Goal: Navigation & Orientation: Find specific page/section

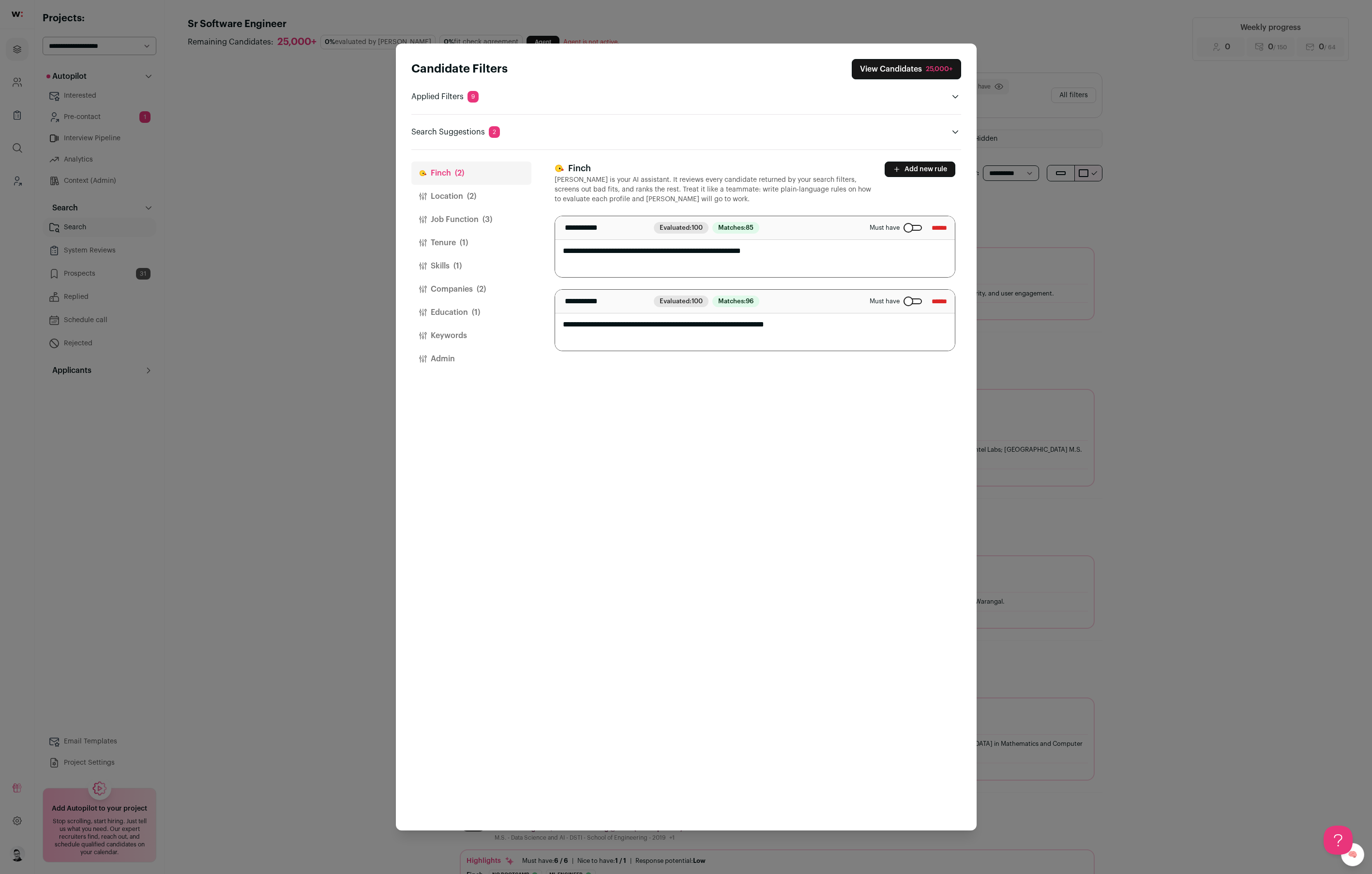
click at [1101, 377] on div "Candidate Filters View Candidates 25,000+ Applied Filters 9 No bootcamp or Ml e…" at bounding box center [686, 437] width 1372 height 874
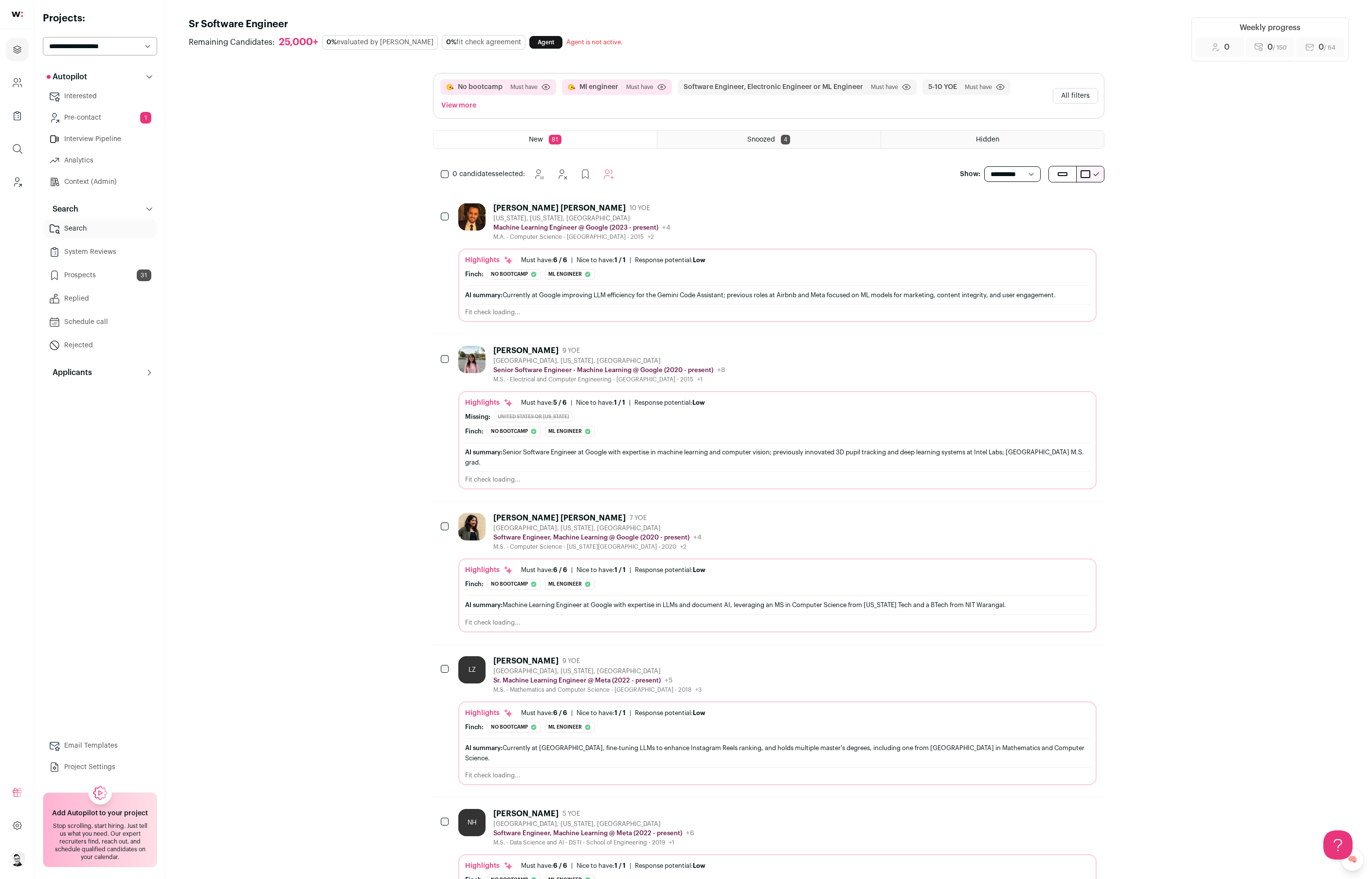
click at [88, 370] on p "Applicants" at bounding box center [69, 373] width 45 height 11
click at [82, 51] on select "**********" at bounding box center [99, 46] width 114 height 18
click at [889, 205] on div "[PERSON_NAME] [PERSON_NAME] 10 YOE [US_STATE], [US_STATE], [GEOGRAPHIC_DATA] Ma…" at bounding box center [777, 222] width 639 height 38
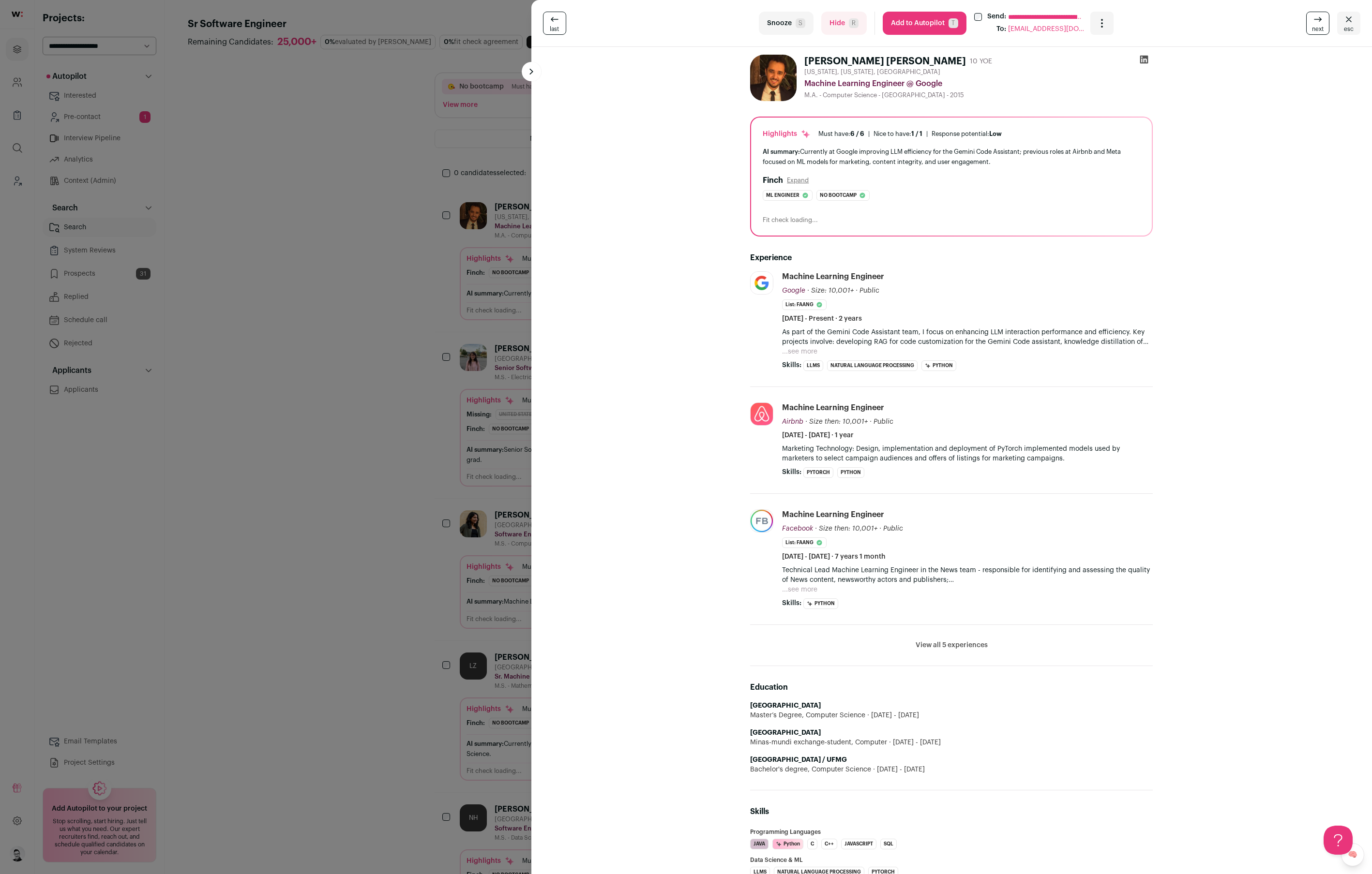
click at [529, 67] on button at bounding box center [531, 71] width 19 height 19
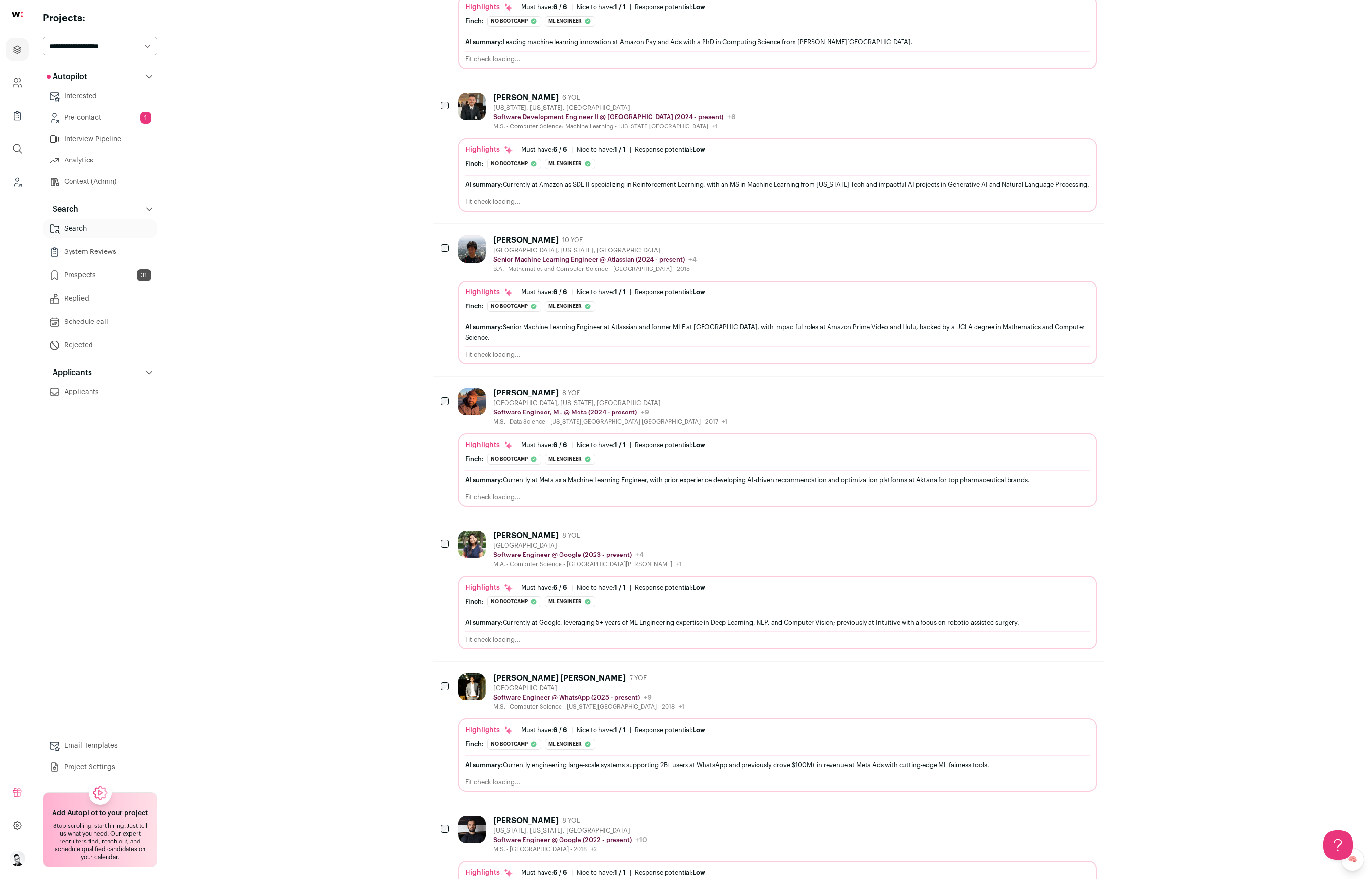
scroll to position [2555, 0]
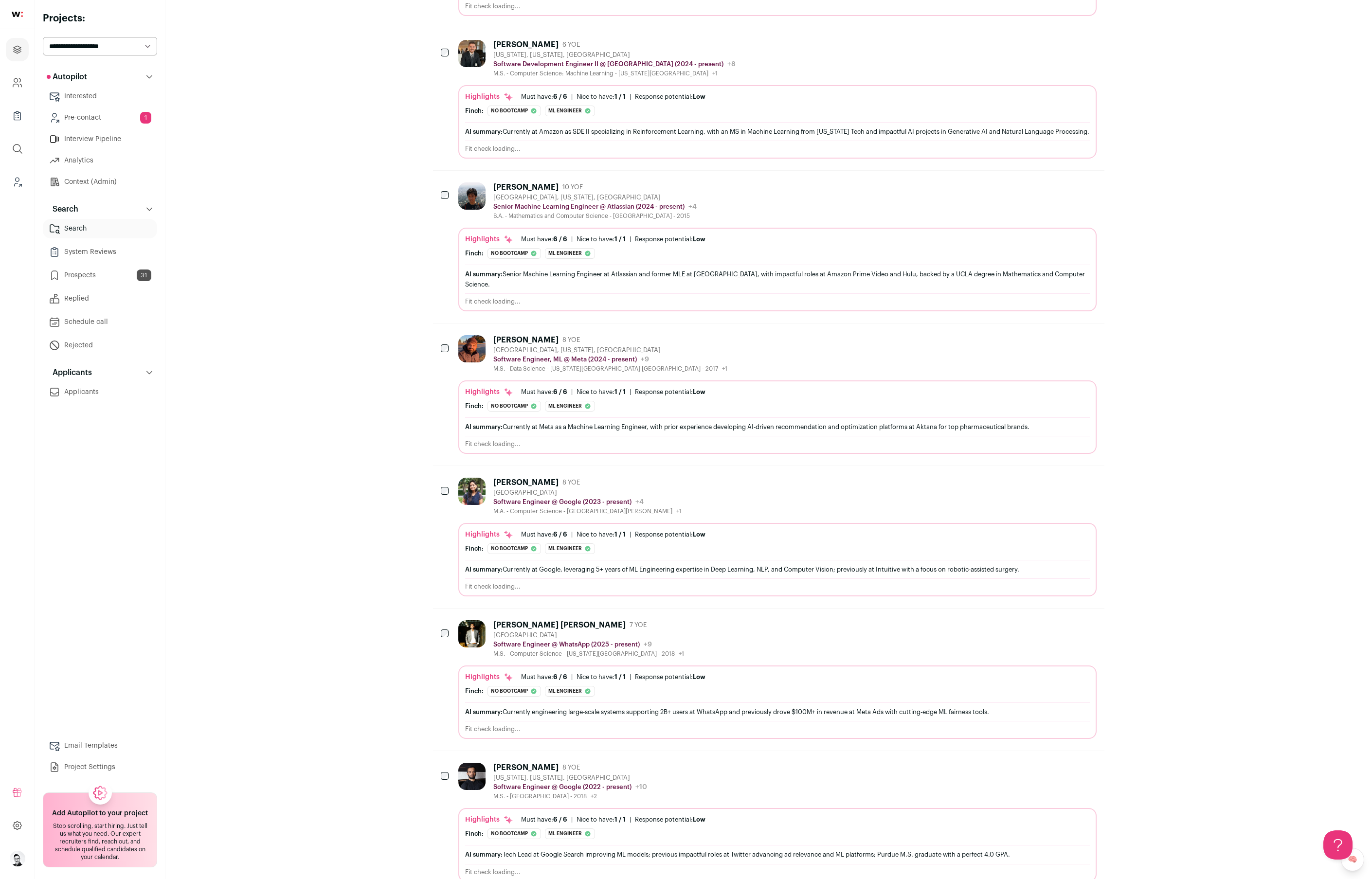
click at [67, 762] on link "Project Settings" at bounding box center [99, 767] width 114 height 19
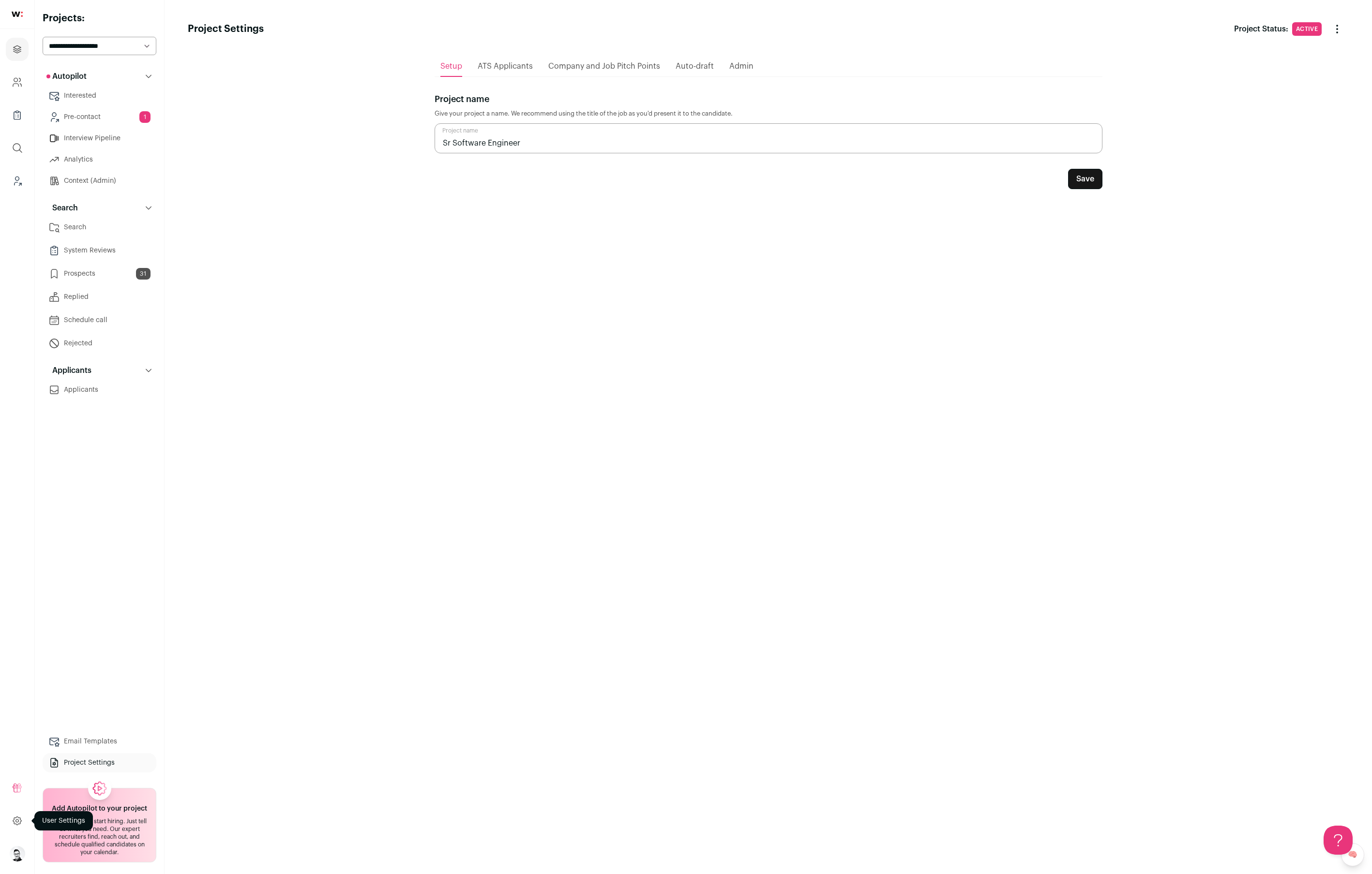
click at [11, 819] on icon at bounding box center [17, 821] width 11 height 11
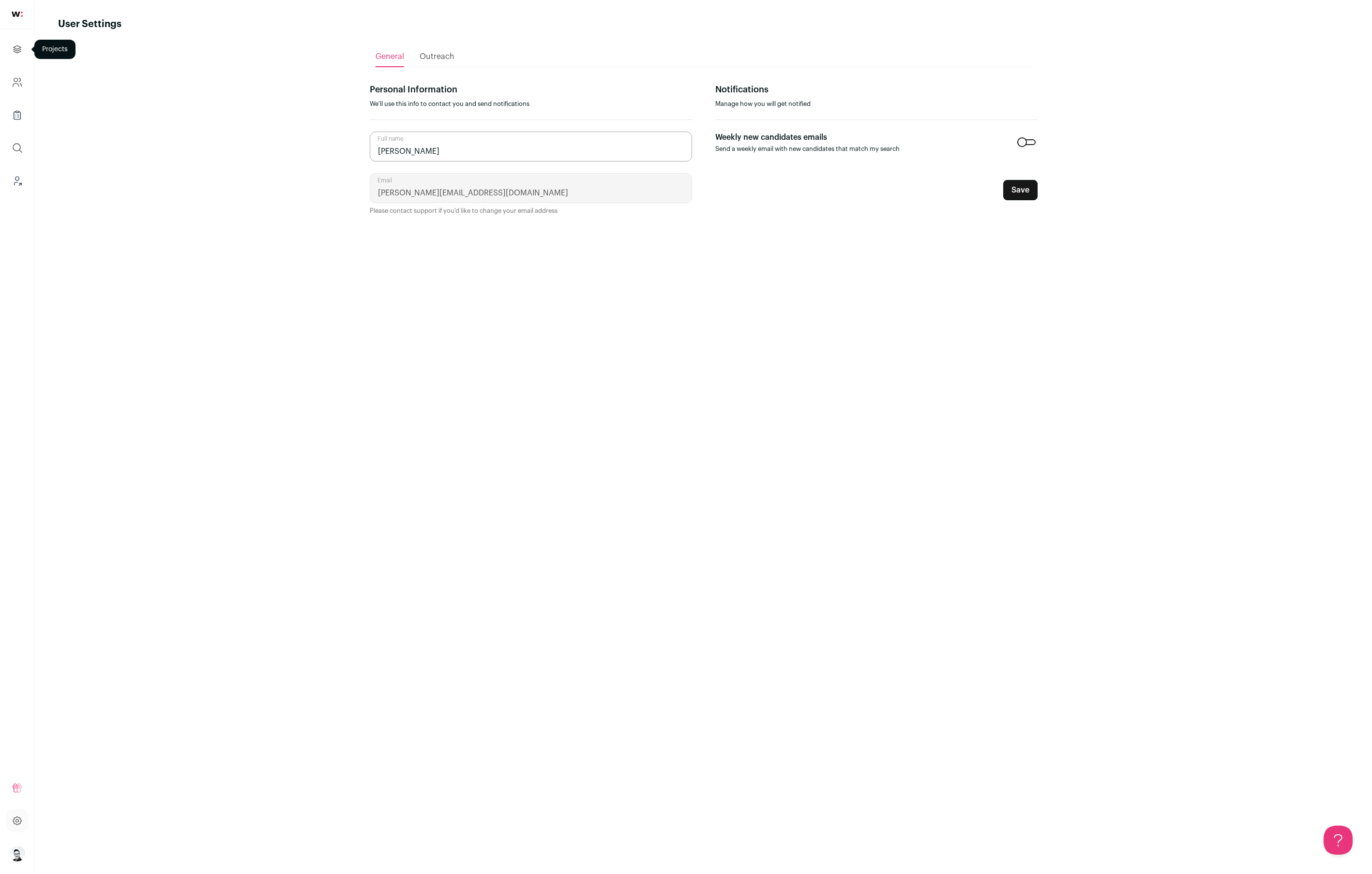
click at [20, 57] on link "Projects" at bounding box center [17, 49] width 23 height 23
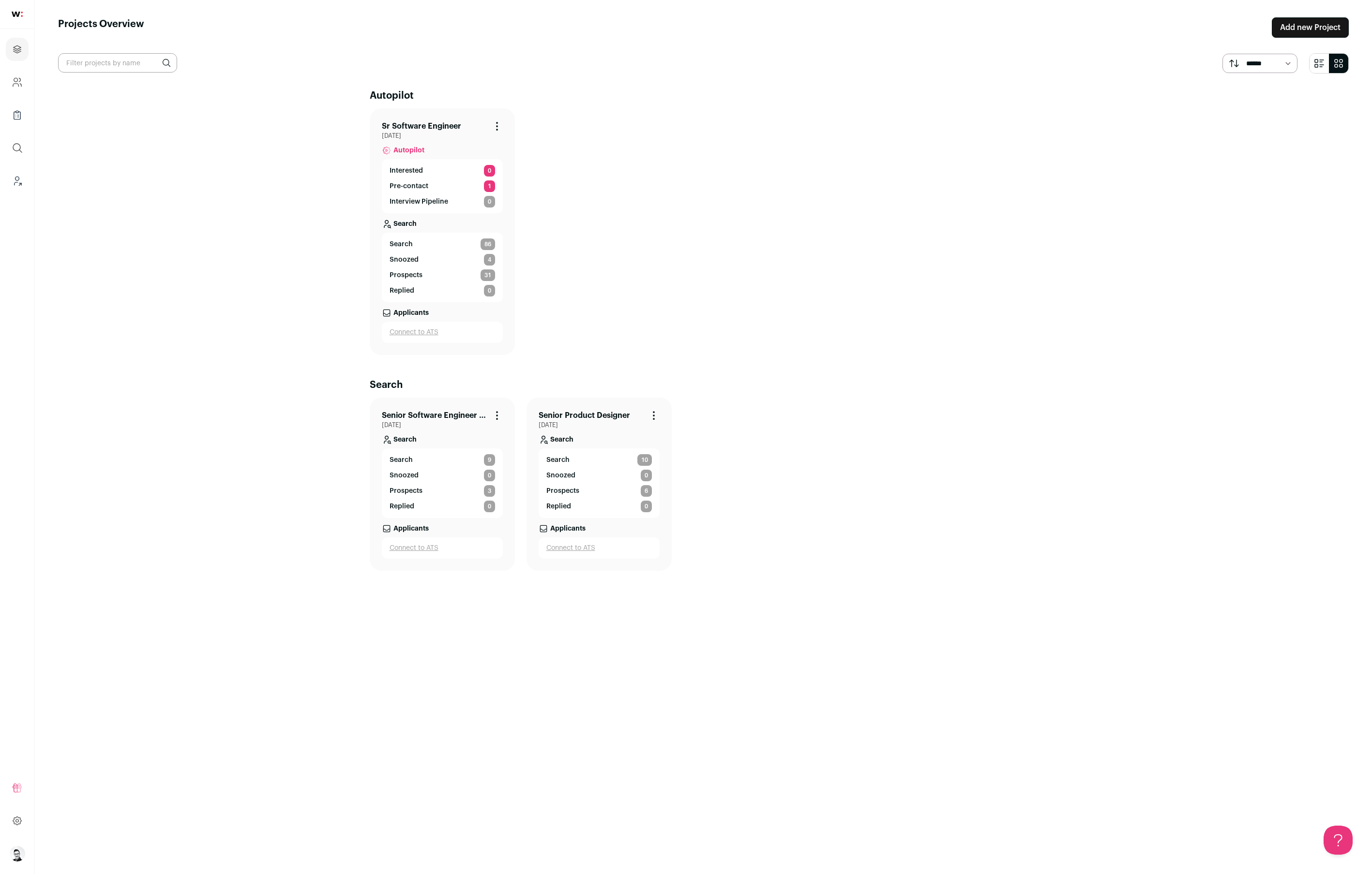
click at [475, 132] on span "May 21, 2024" at bounding box center [443, 135] width 121 height 8
click at [11, 77] on icon "Company and ATS Settings" at bounding box center [17, 82] width 11 height 11
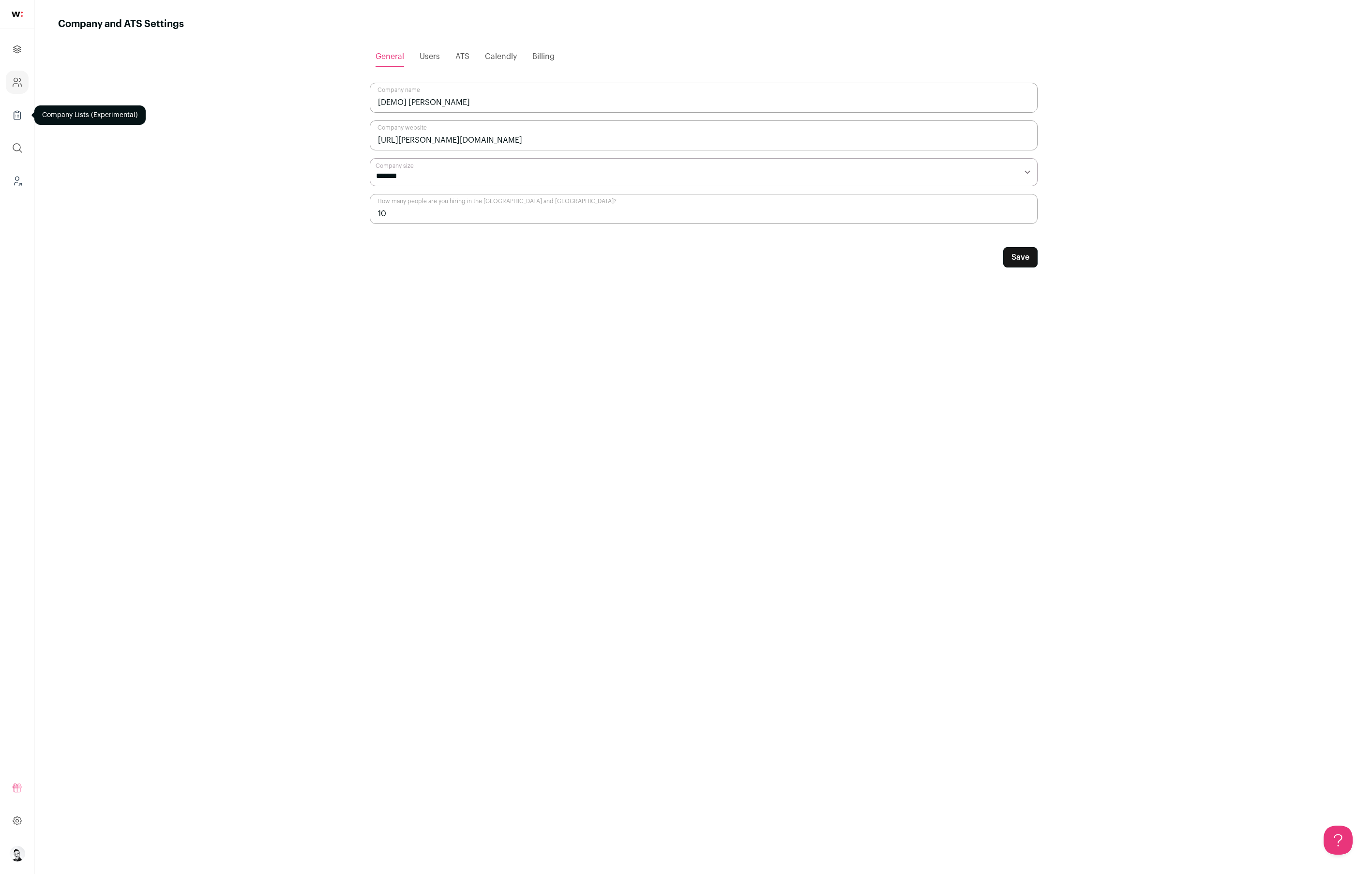
click at [12, 110] on icon "Company Lists" at bounding box center [17, 115] width 11 height 11
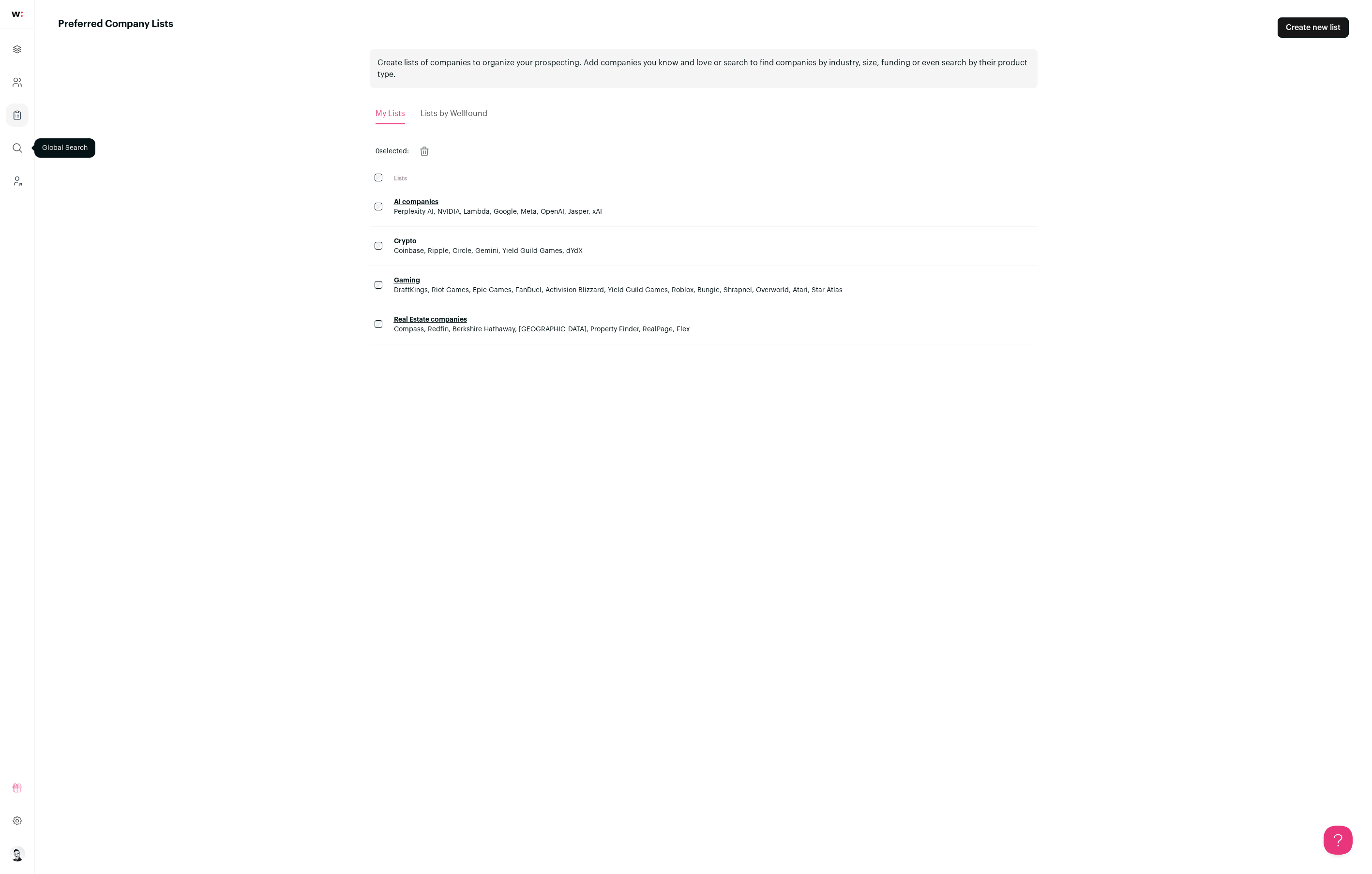
click at [16, 144] on icon "submit" at bounding box center [17, 148] width 11 height 11
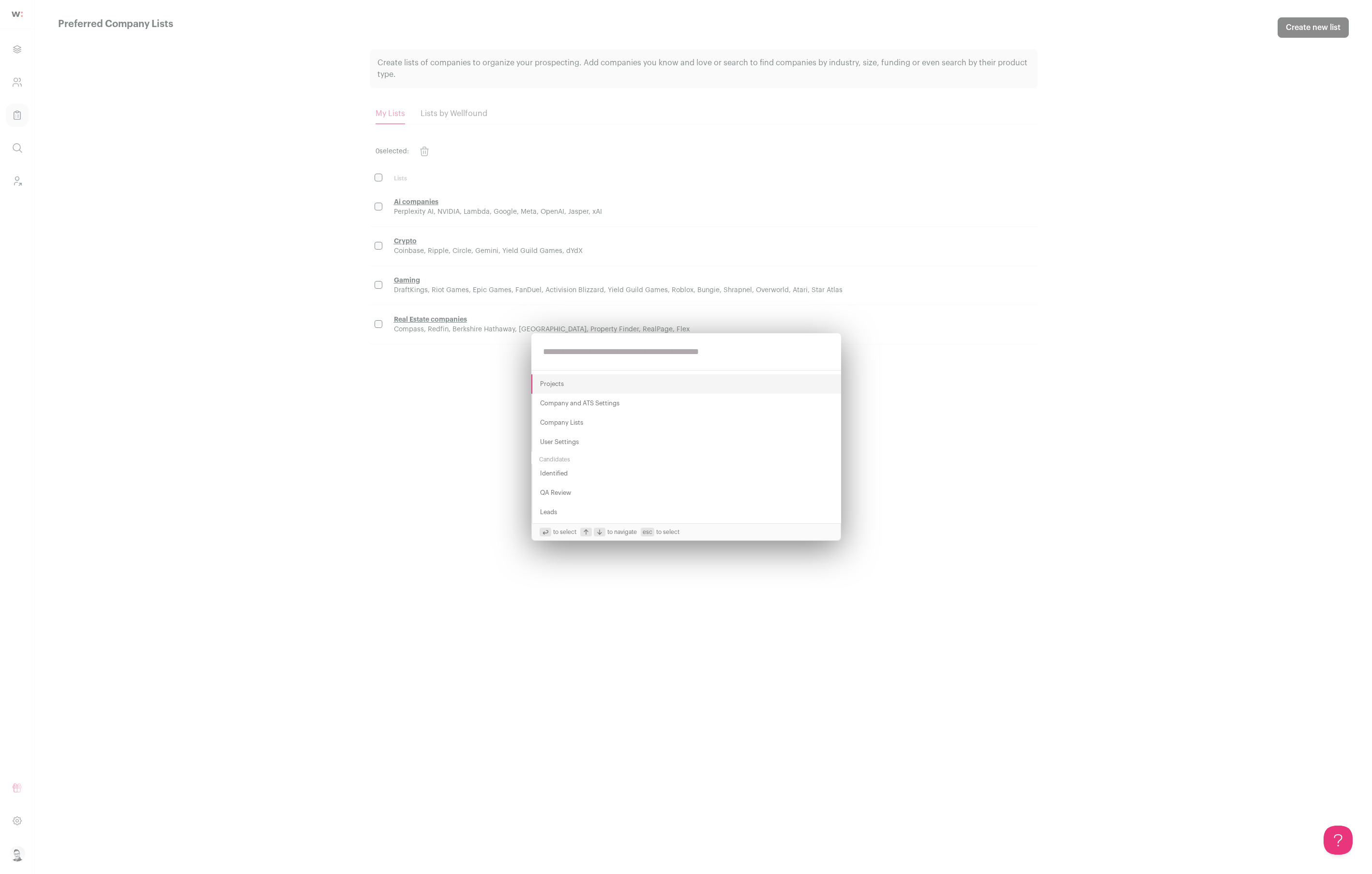
click at [65, 218] on div "Projects Company and ATS Settings Company Lists User Settings Candidates Identi…" at bounding box center [686, 437] width 1372 height 874
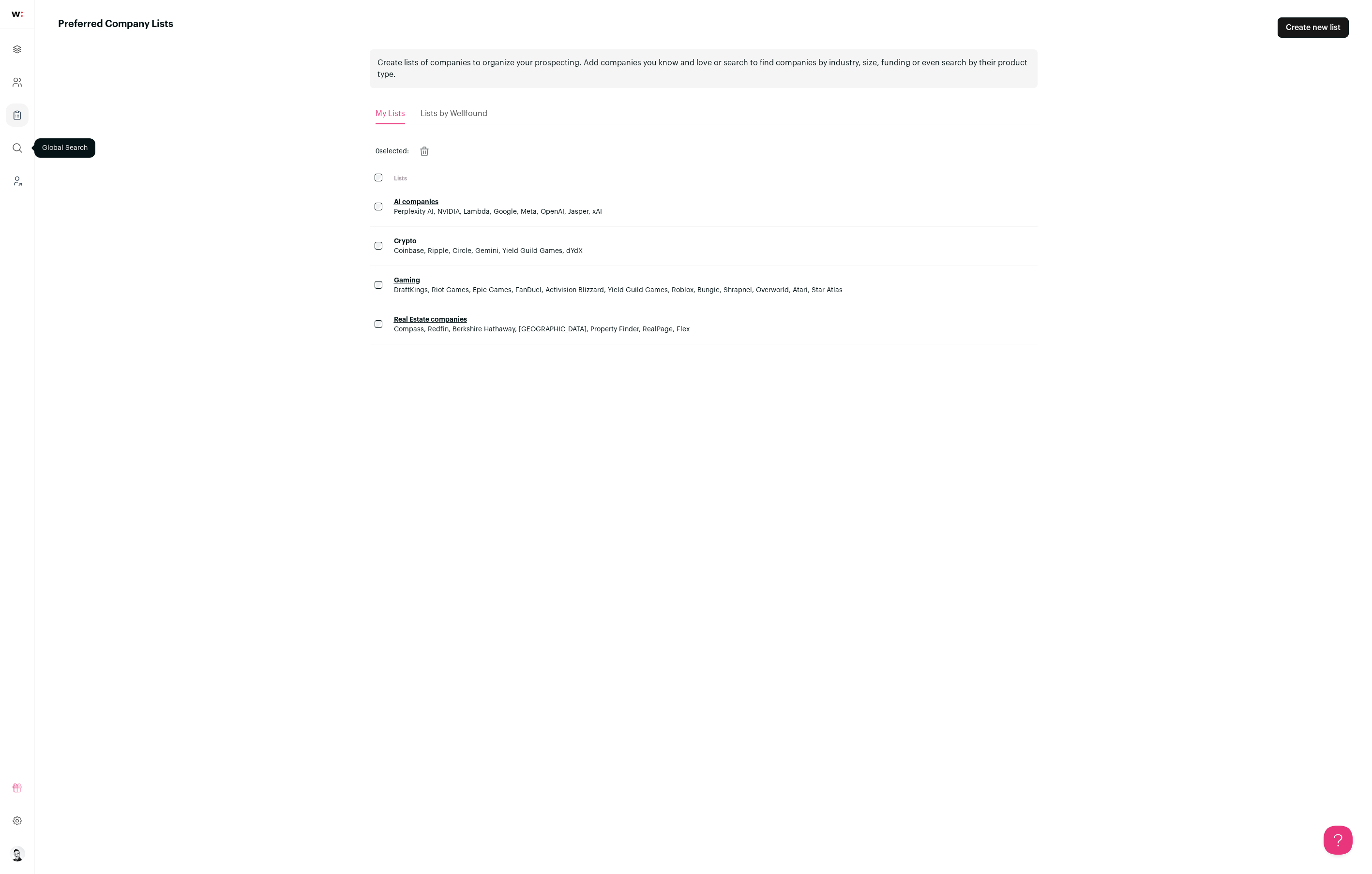
click at [11, 155] on button "submit" at bounding box center [17, 148] width 23 height 23
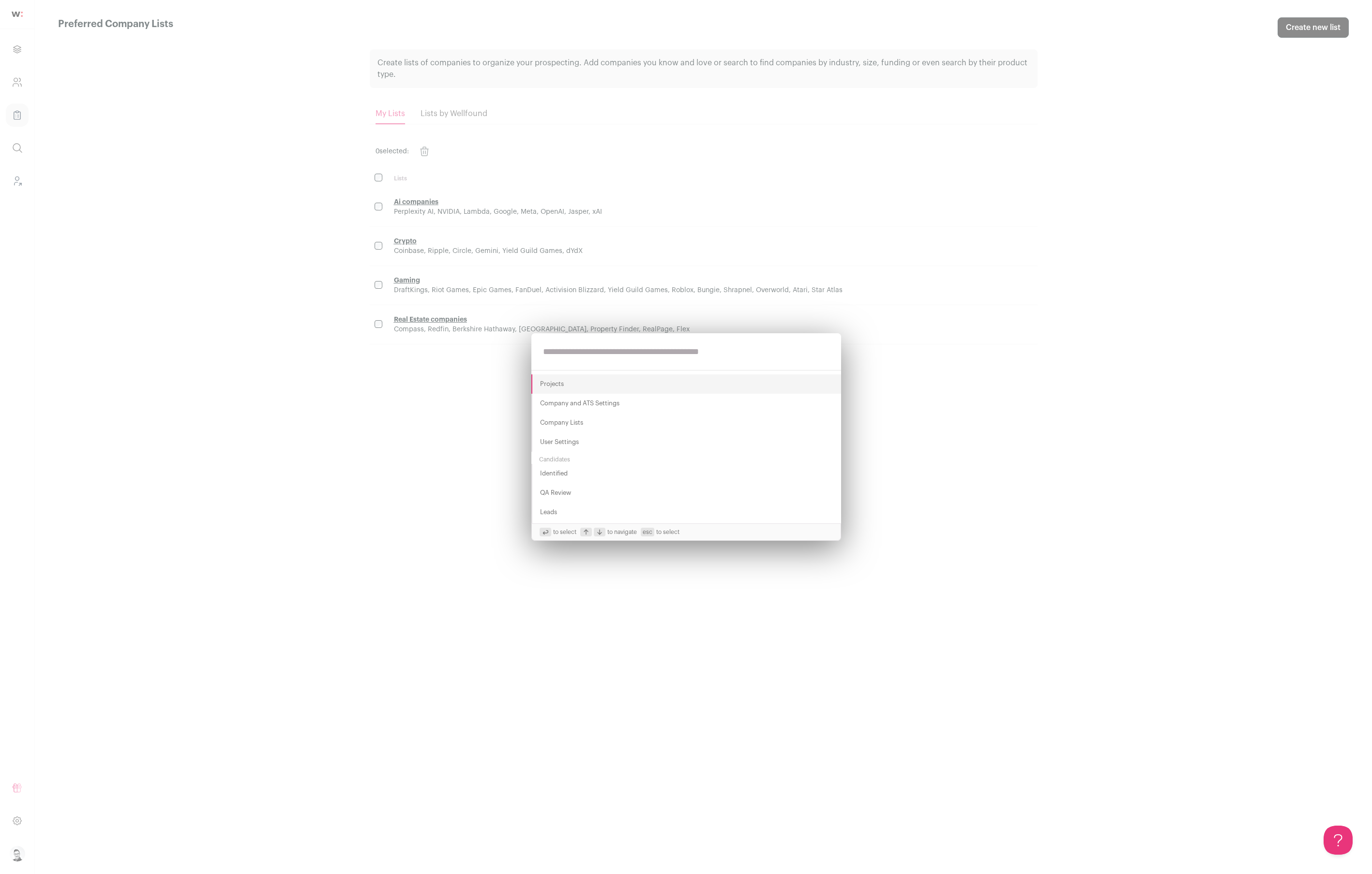
click at [13, 136] on div "Projects Company and ATS Settings Company Lists User Settings Candidates Identi…" at bounding box center [686, 437] width 1372 height 874
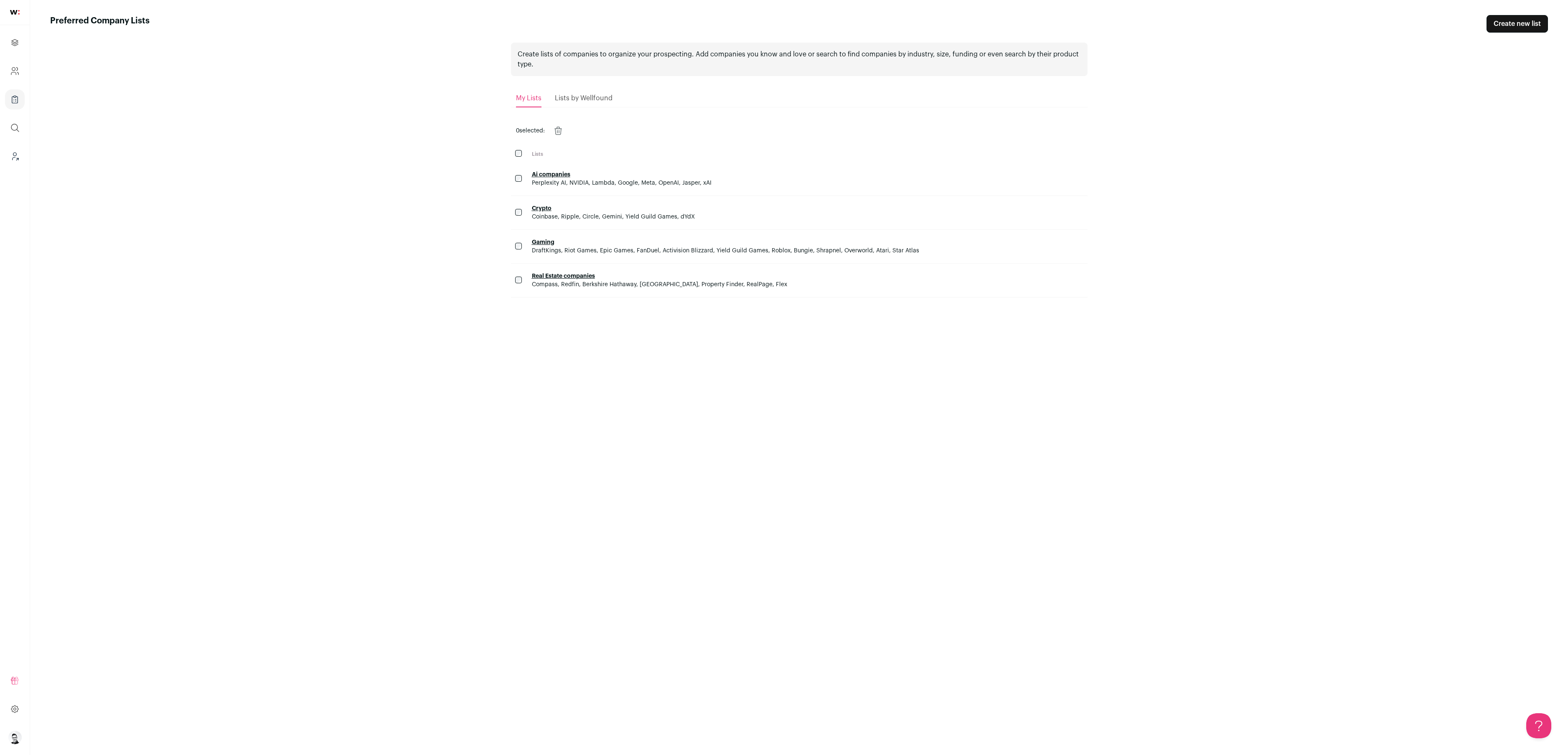
click at [21, 15] on link at bounding box center [15, 12] width 30 height 25
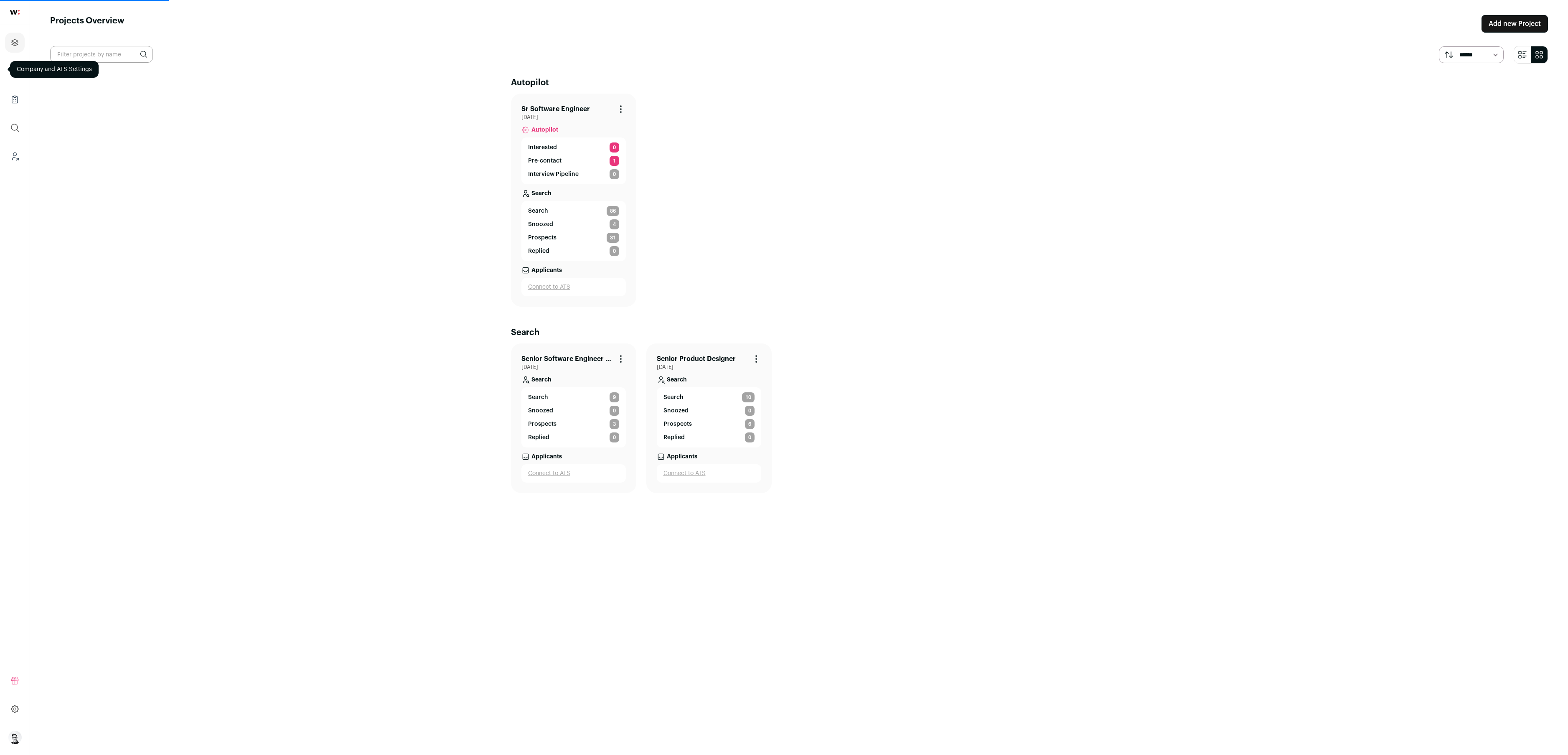
click at [147, 147] on main "Projects Overview Add new Project ****** ******* Autopilot Sr Software Engineer…" at bounding box center [799, 378] width 1538 height 755
click at [5, 71] on link "Company and ATS Settings" at bounding box center [15, 71] width 19 height 20
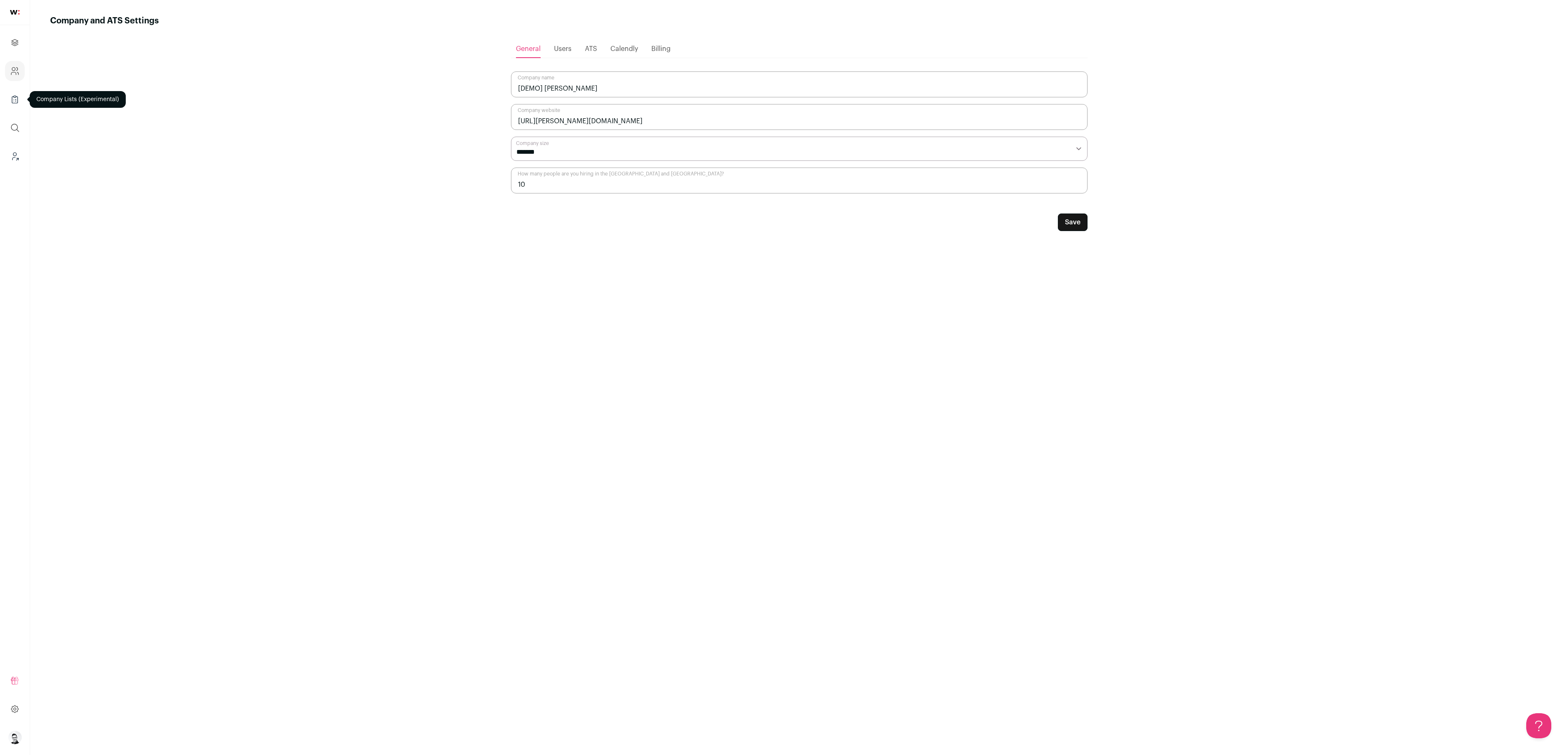
click at [16, 99] on icon "Company Lists" at bounding box center [15, 99] width 10 height 10
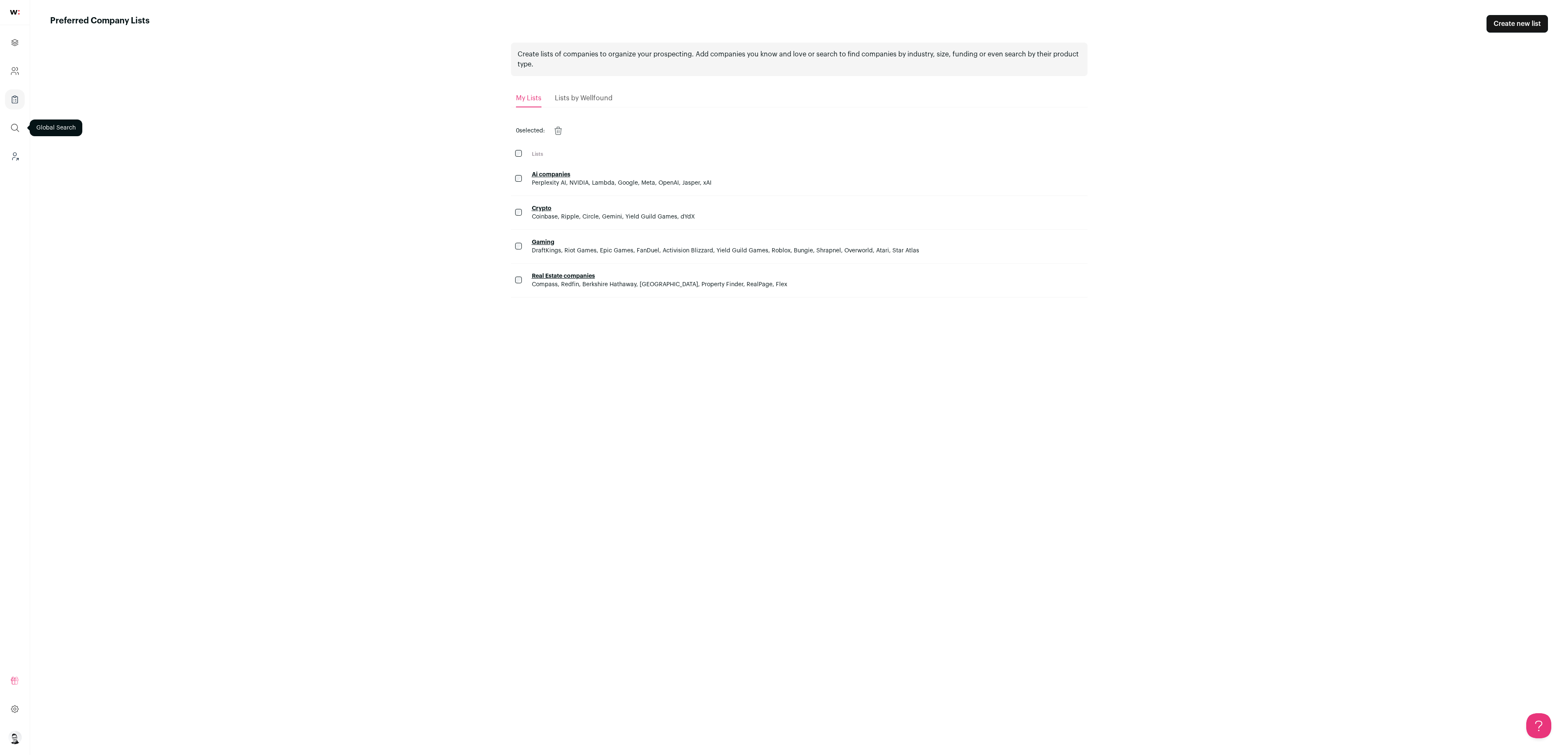
click at [8, 128] on button "submit" at bounding box center [15, 128] width 20 height 20
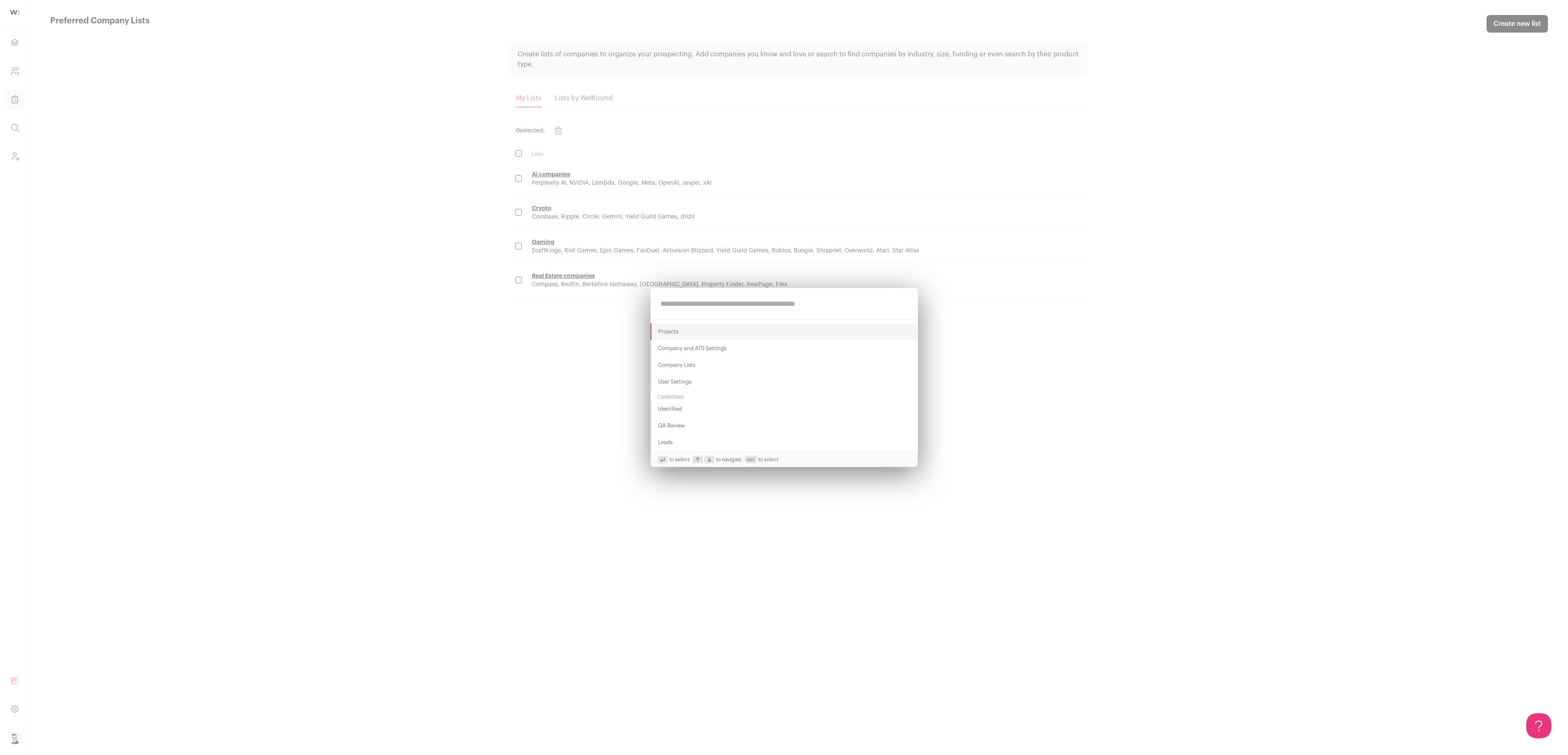
click at [139, 178] on div "Projects Company and ATS Settings Company Lists User Settings Candidates Identi…" at bounding box center [784, 378] width 1568 height 755
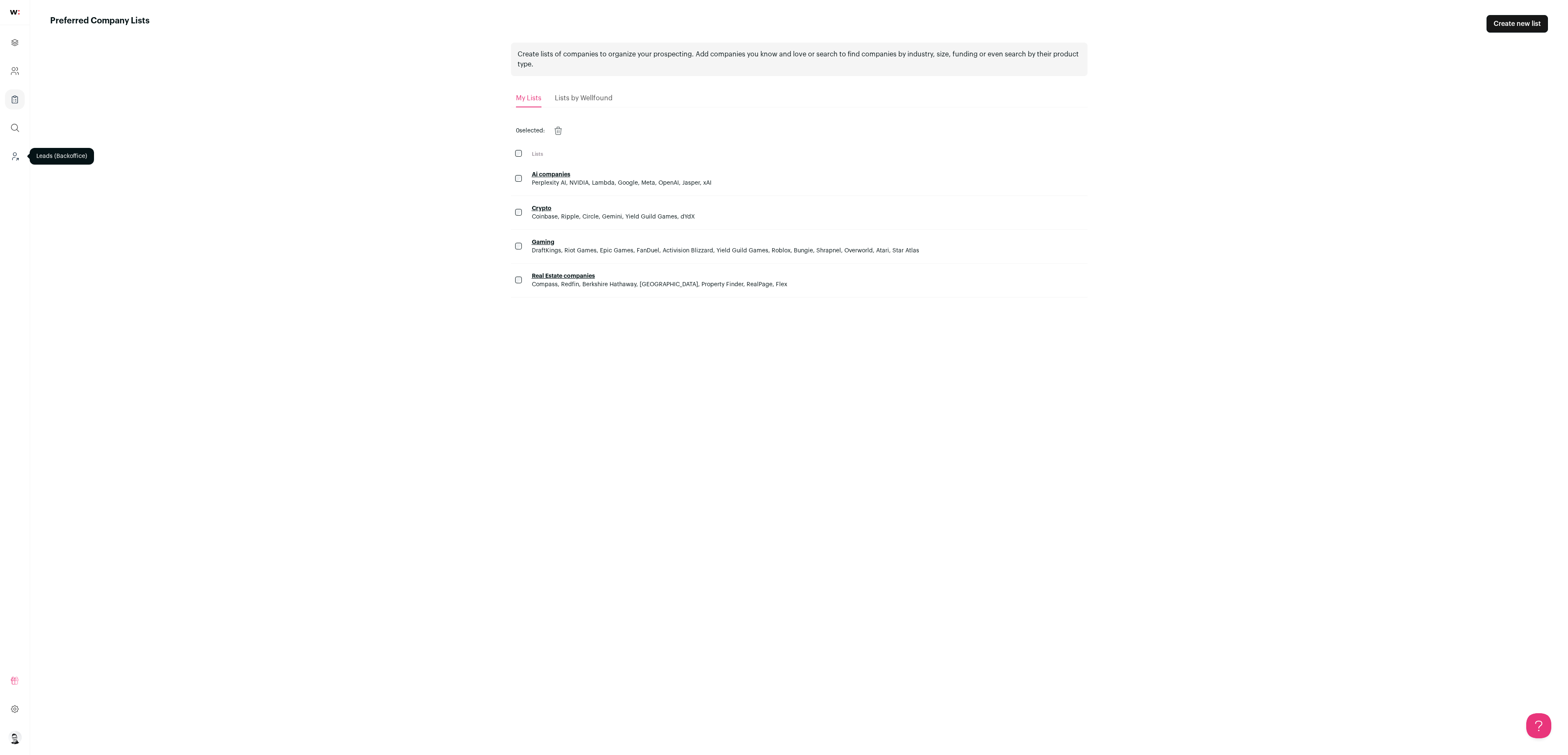
click at [19, 155] on icon "Leads (Backoffice)" at bounding box center [15, 156] width 10 height 10
